Goal: Entertainment & Leisure: Consume media (video, audio)

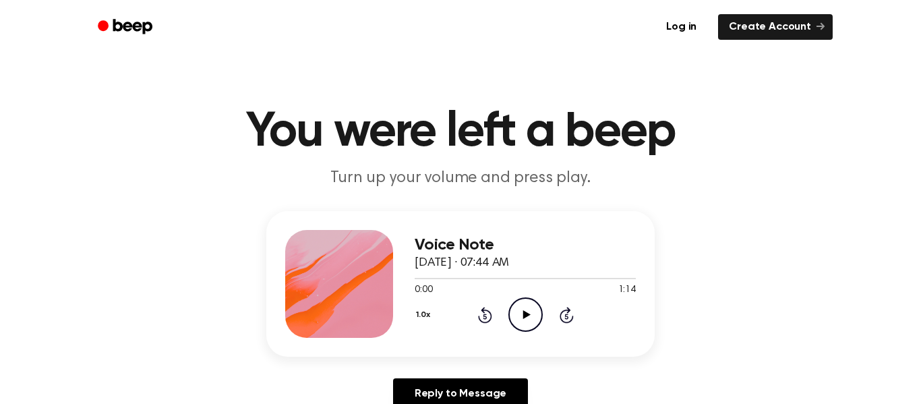
click at [519, 318] on icon "Play Audio" at bounding box center [525, 314] width 34 height 34
click at [566, 312] on icon at bounding box center [567, 315] width 14 height 16
click at [505, 307] on div "1.0x Rewind 5 seconds Play Audio Skip 5 seconds" at bounding box center [525, 314] width 221 height 34
click at [516, 317] on icon "Play Audio" at bounding box center [525, 314] width 34 height 34
click at [521, 320] on icon "Play Audio" at bounding box center [525, 314] width 34 height 34
